Goal: Task Accomplishment & Management: Manage account settings

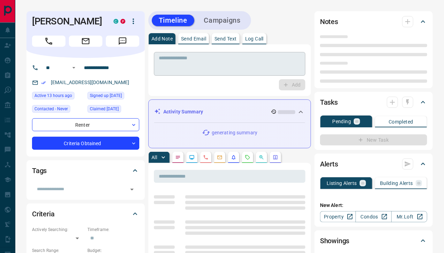
type input "**"
type input "**********"
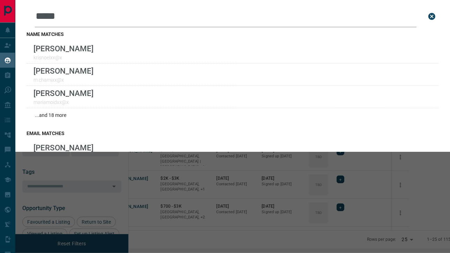
scroll to position [185, 313]
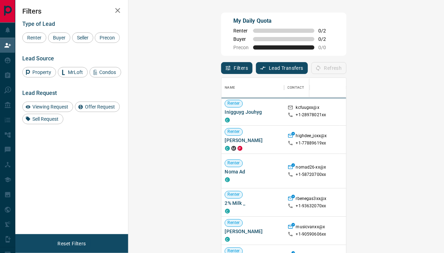
scroll to position [186, 296]
